Goal: Task Accomplishment & Management: Complete application form

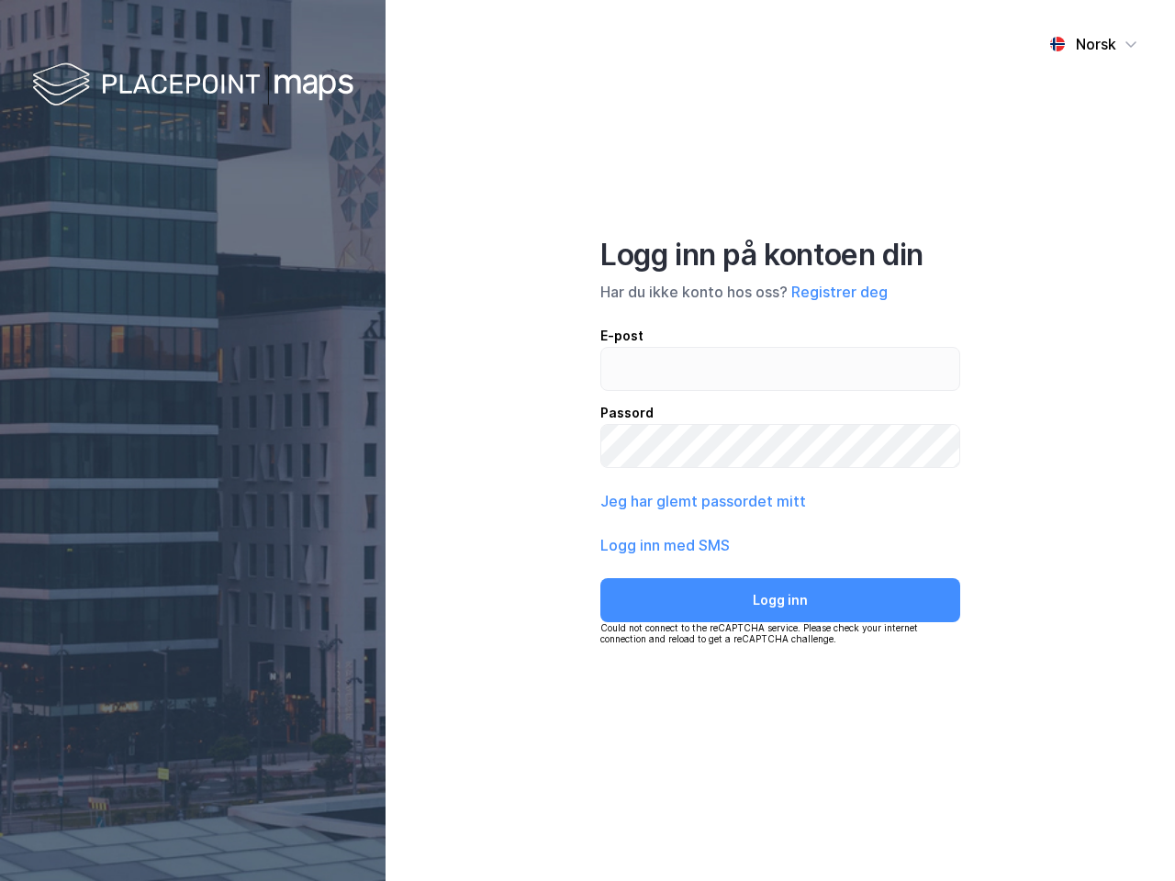
click at [588, 441] on div "Norsk Logg inn på kontoen din Har du ikke konto hos oss? Registrer deg E-post P…" at bounding box center [781, 440] width 790 height 881
click at [193, 85] on img at bounding box center [192, 86] width 321 height 54
click at [1093, 44] on div "Norsk" at bounding box center [1096, 44] width 40 height 22
click at [839, 292] on button "Registrer deg" at bounding box center [839, 292] width 96 height 22
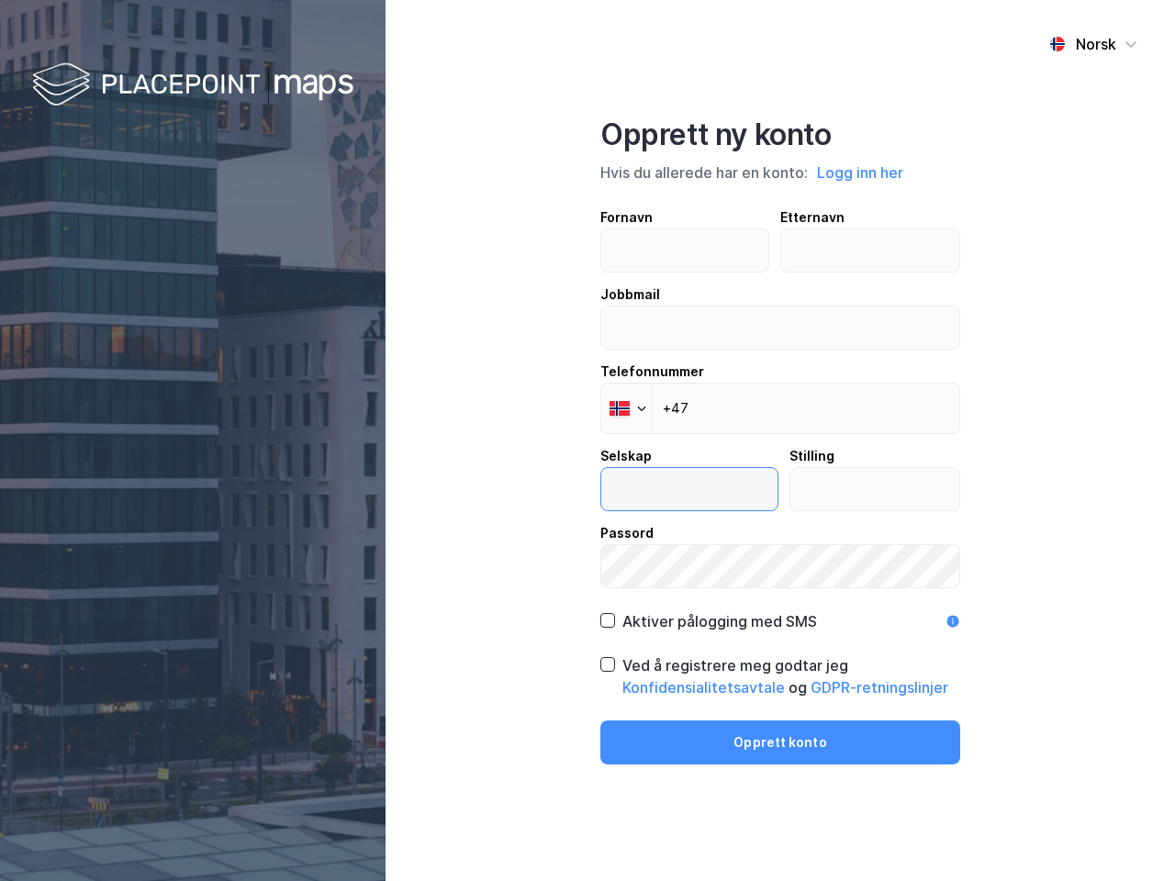
click at [701, 501] on input "text" at bounding box center [689, 489] width 176 height 42
click at [666, 545] on label "Passord" at bounding box center [780, 555] width 360 height 66
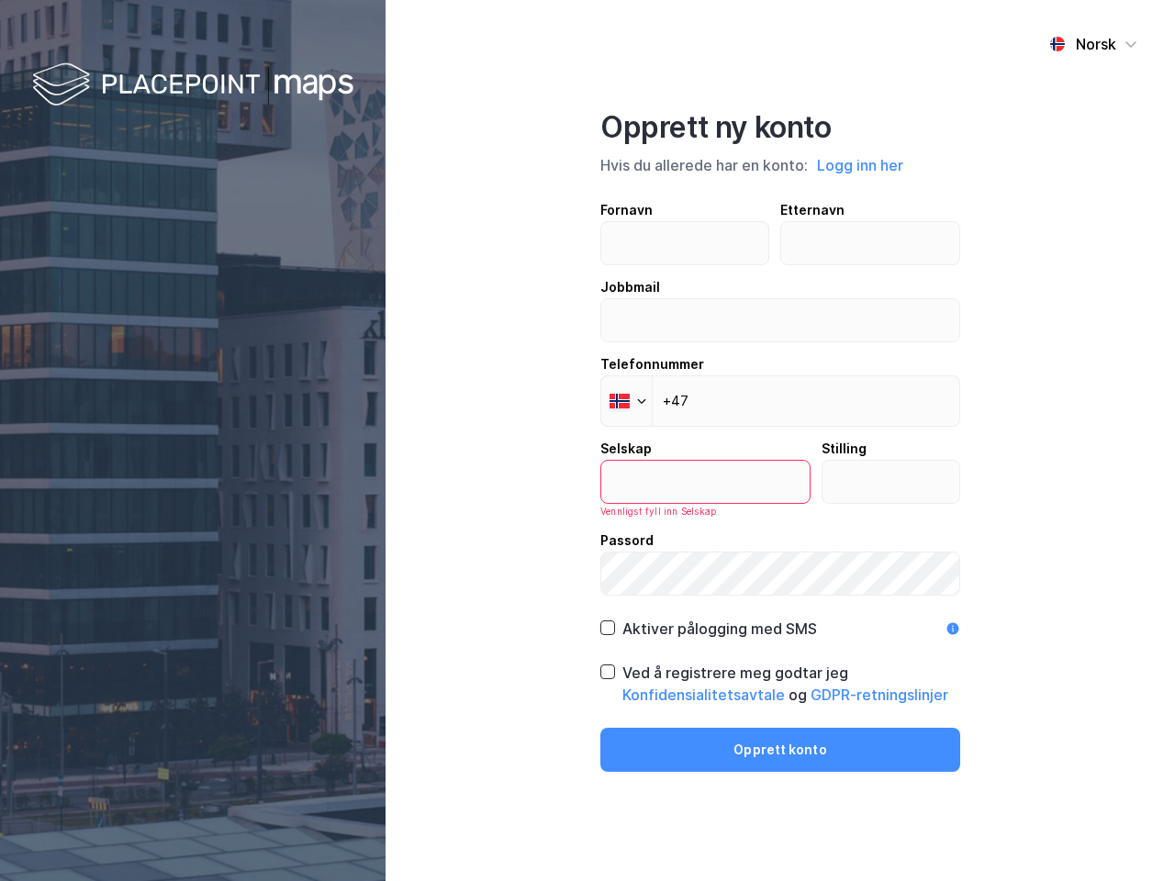
click at [780, 600] on div "Opprett ny konto Hvis du allerede har en konto: Logg inn her Fornavn Etternavn …" at bounding box center [780, 440] width 360 height 663
